Goal: Find specific page/section: Find specific page/section

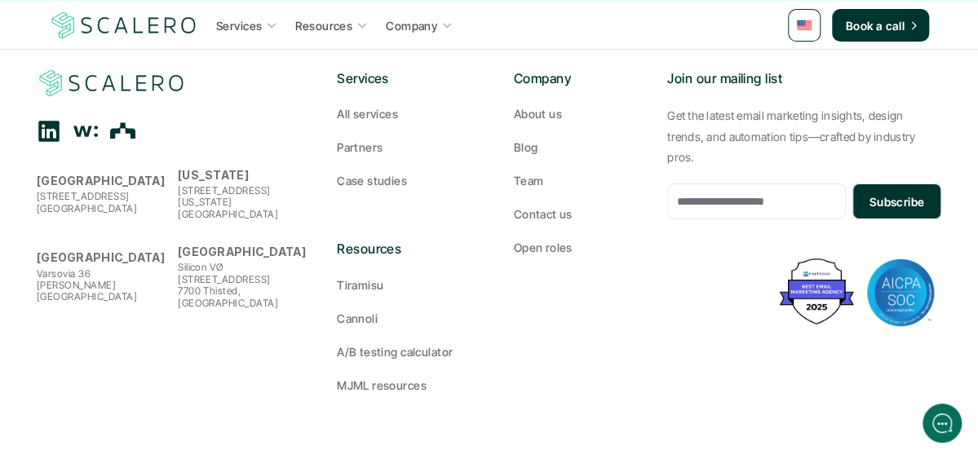
scroll to position [2854, 0]
click at [360, 154] on p "Partners" at bounding box center [360, 147] width 46 height 17
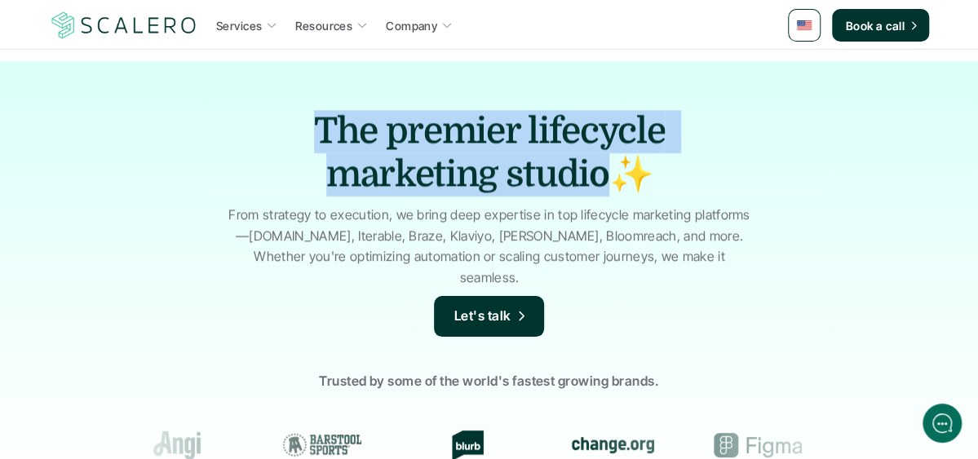
drag, startPoint x: 252, startPoint y: 120, endPoint x: 642, endPoint y: 189, distance: 396.6
click at [642, 189] on h1 "The premier lifecycle marketing studio✨" at bounding box center [489, 153] width 375 height 86
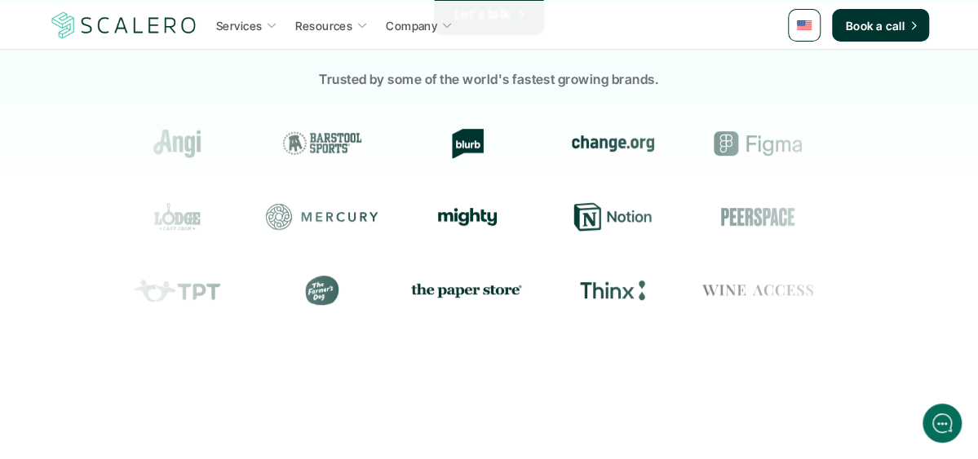
scroll to position [326, 0]
